Goal: Navigation & Orientation: Find specific page/section

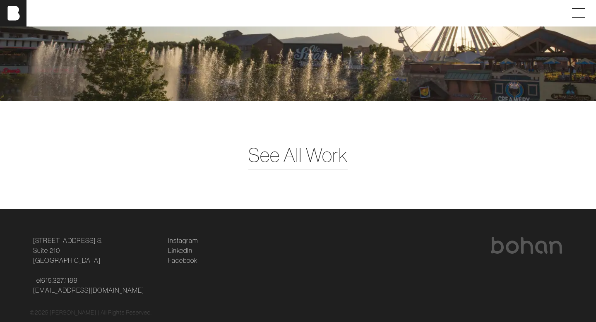
scroll to position [2050, 0]
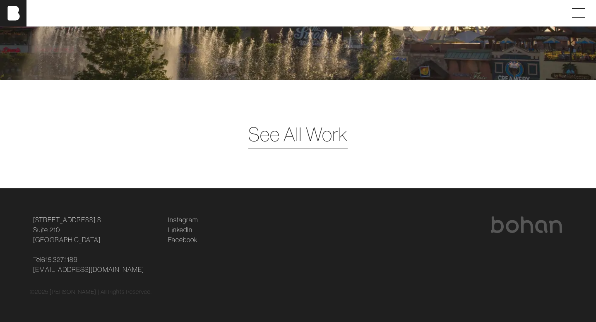
click at [284, 134] on span "See All Work" at bounding box center [297, 134] width 99 height 29
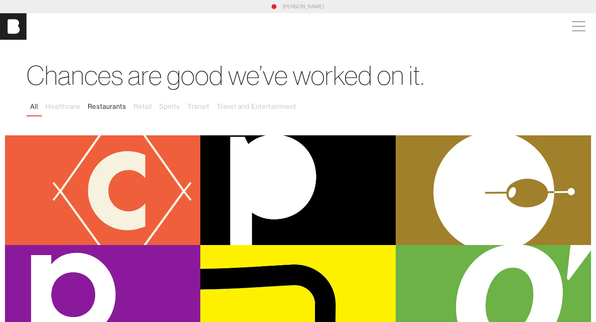
click at [120, 107] on button "Restaurants" at bounding box center [107, 106] width 46 height 17
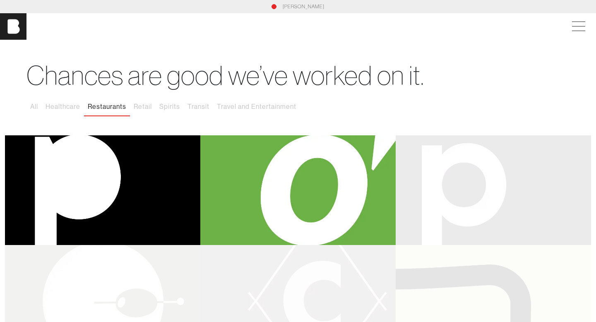
click at [315, 9] on link "[PERSON_NAME]" at bounding box center [304, 6] width 42 height 7
